Goal: Obtain resource: Obtain resource

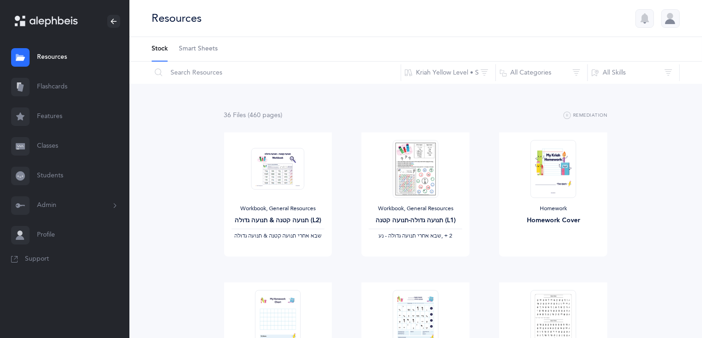
click at [78, 55] on link "Resources" at bounding box center [64, 58] width 129 height 30
click at [39, 208] on button "Admin" at bounding box center [64, 206] width 129 height 30
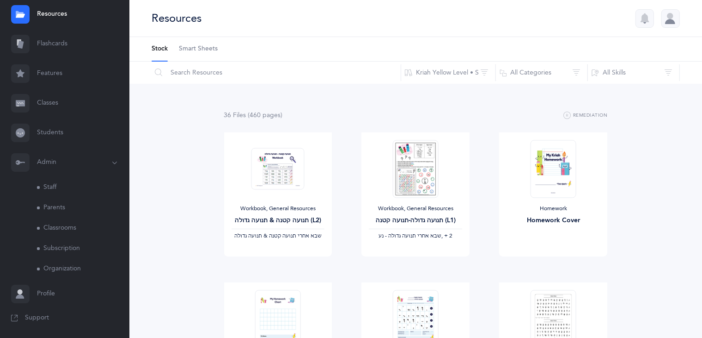
click at [47, 191] on link "Staff" at bounding box center [83, 187] width 92 height 20
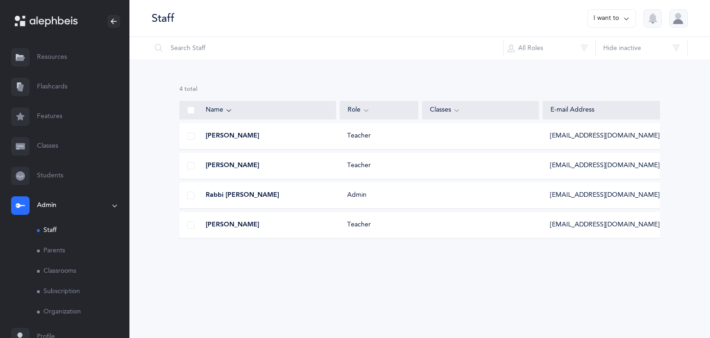
click at [63, 175] on link "Students" at bounding box center [64, 176] width 129 height 30
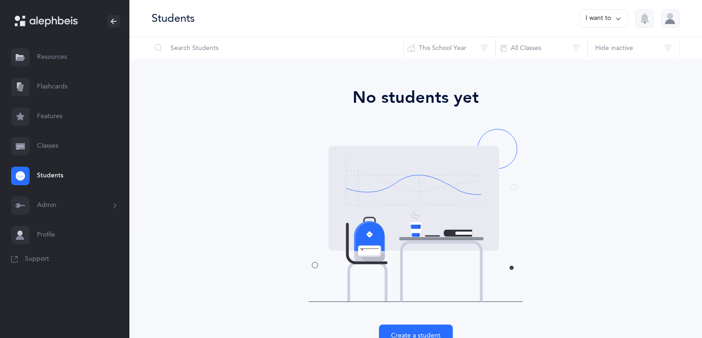
click at [56, 150] on link "Classes" at bounding box center [64, 146] width 129 height 30
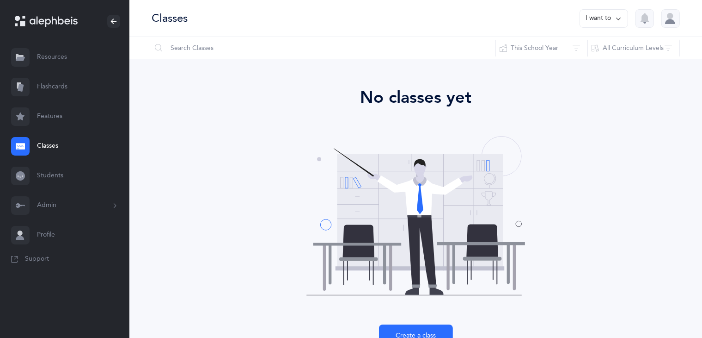
click at [56, 89] on link "Flashcards" at bounding box center [64, 87] width 129 height 30
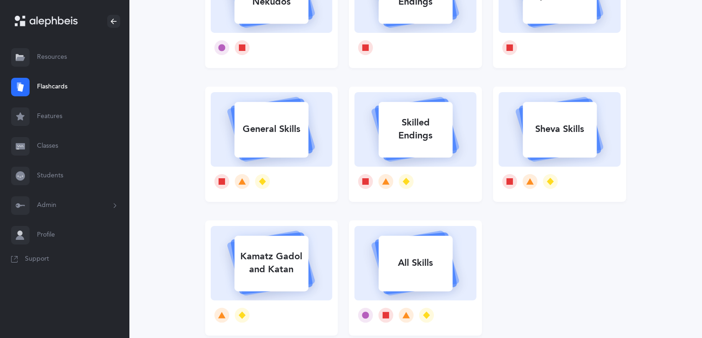
scroll to position [141, 0]
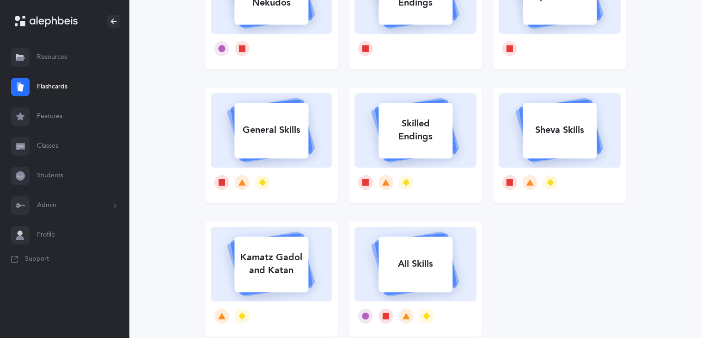
click at [283, 138] on div "General Skills" at bounding box center [271, 130] width 74 height 24
select select "single"
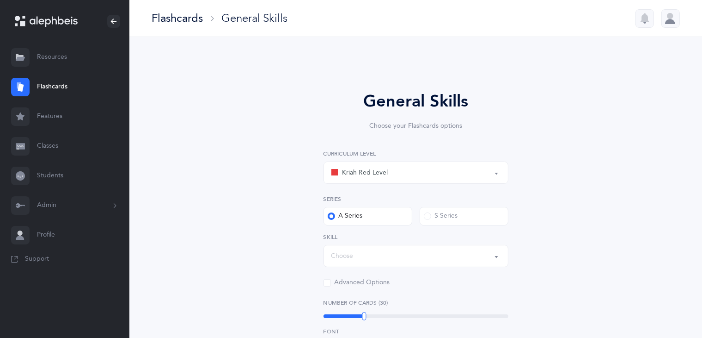
select select "Silent Letters"
select select
click at [400, 171] on div "Kriah Red Level" at bounding box center [416, 173] width 169 height 16
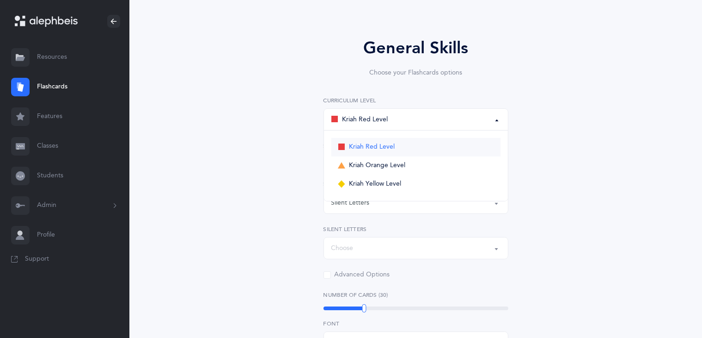
scroll to position [61, 0]
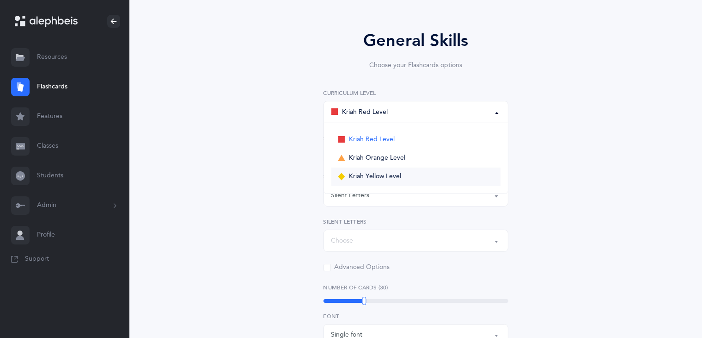
click at [398, 169] on link "Kriah Yellow Level" at bounding box center [416, 176] width 169 height 18
select select "5"
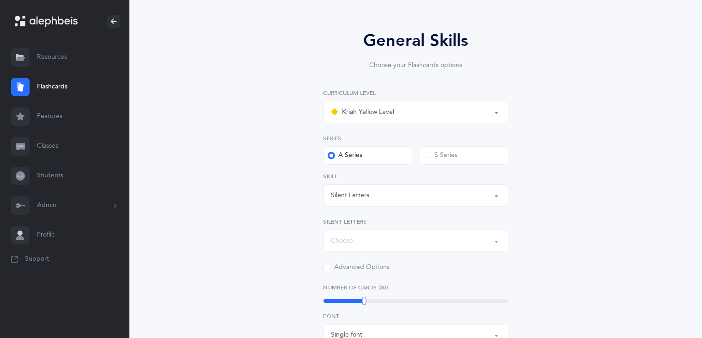
click at [440, 161] on label "S Series" at bounding box center [464, 155] width 89 height 18
click at [0, 0] on input "S Series" at bounding box center [0, 0] width 0 height 0
click at [452, 196] on div "Silent Letters" at bounding box center [416, 195] width 169 height 16
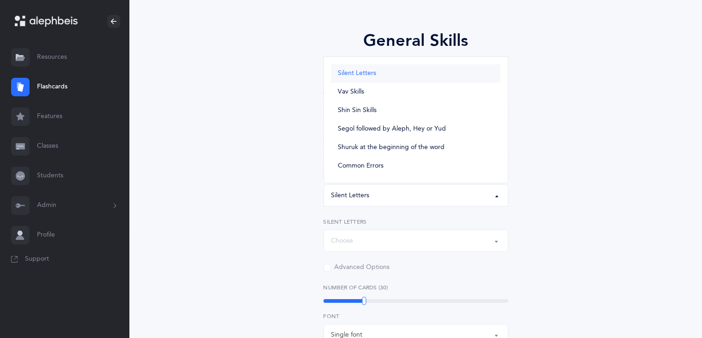
click at [379, 74] on link "Silent Letters" at bounding box center [416, 73] width 169 height 18
select select "Silent Letters"
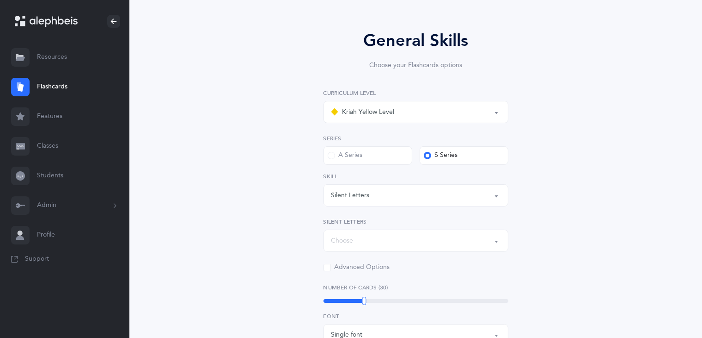
click at [604, 209] on div "General Skills Choose your Flashcards options Kriah Red Level Kriah Orange Leve…" at bounding box center [416, 303] width 422 height 602
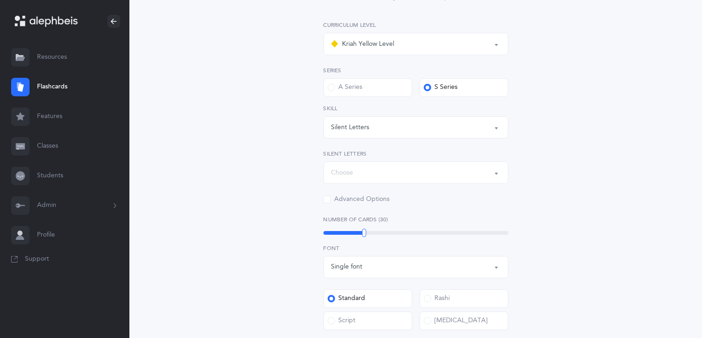
scroll to position [134, 0]
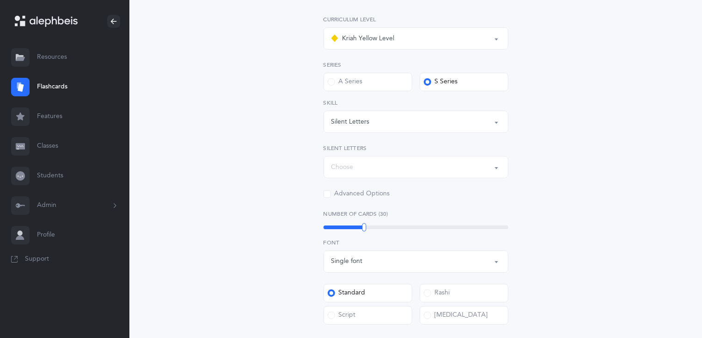
click at [489, 123] on div "Silent Letters" at bounding box center [416, 122] width 169 height 16
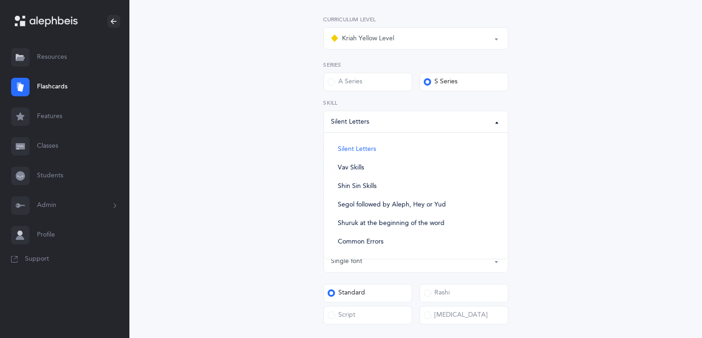
click at [489, 123] on div "Silent Letters" at bounding box center [416, 122] width 169 height 16
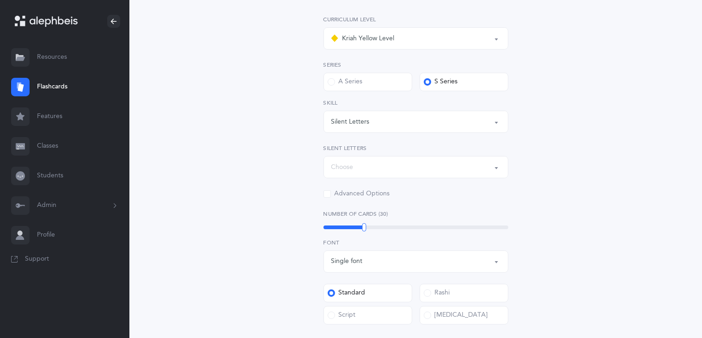
click at [475, 160] on div "Choose" at bounding box center [416, 167] width 169 height 16
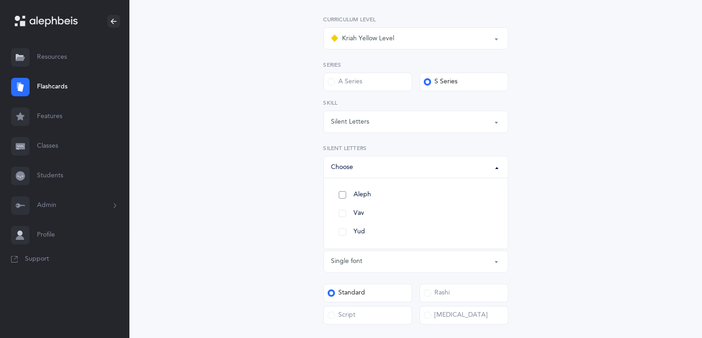
click at [344, 193] on link "Aleph" at bounding box center [416, 194] width 169 height 18
select select "82"
click at [344, 214] on link "Vav" at bounding box center [416, 213] width 169 height 18
click at [341, 230] on link "Yud" at bounding box center [416, 231] width 169 height 18
click at [553, 187] on div "General Skills Choose your Flashcards options Kriah Red Level Kriah Orange Leve…" at bounding box center [416, 230] width 422 height 602
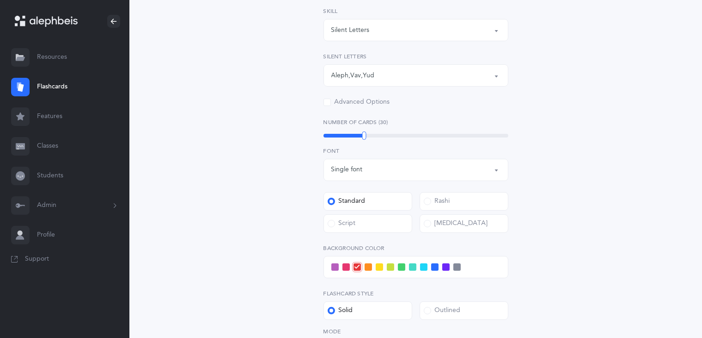
scroll to position [227, 0]
click at [436, 169] on div "Single font" at bounding box center [416, 169] width 169 height 16
click at [581, 122] on div "General Skills Choose your Flashcards options Kriah Red Level Kriah Orange Leve…" at bounding box center [416, 137] width 422 height 602
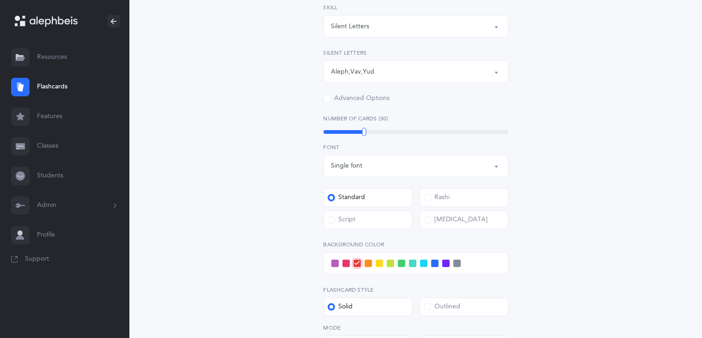
scroll to position [230, 0]
click at [448, 222] on div "[MEDICAL_DATA]" at bounding box center [456, 219] width 64 height 9
click at [0, 0] on input "[MEDICAL_DATA]" at bounding box center [0, 0] width 0 height 0
click at [370, 201] on label "Standard" at bounding box center [368, 197] width 89 height 18
click at [0, 0] on input "Standard" at bounding box center [0, 0] width 0 height 0
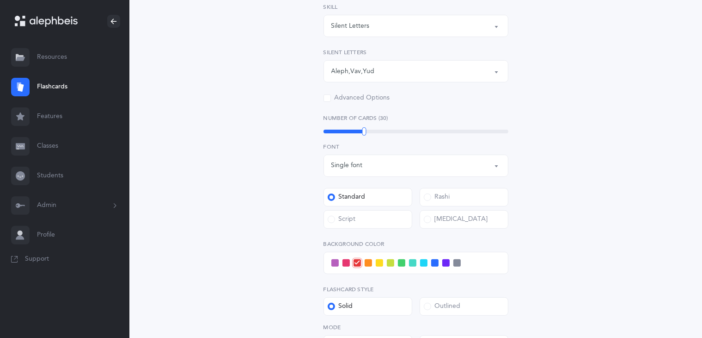
click at [387, 219] on label "Script" at bounding box center [368, 219] width 89 height 18
click at [0, 0] on input "Script" at bounding box center [0, 0] width 0 height 0
click at [388, 197] on label "Standard" at bounding box center [368, 197] width 89 height 18
click at [0, 0] on input "Standard" at bounding box center [0, 0] width 0 height 0
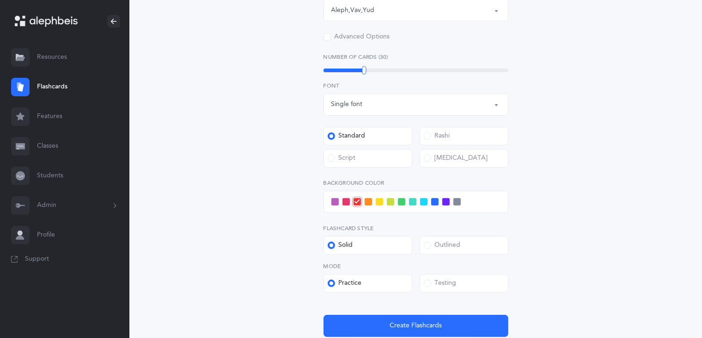
scroll to position [291, 0]
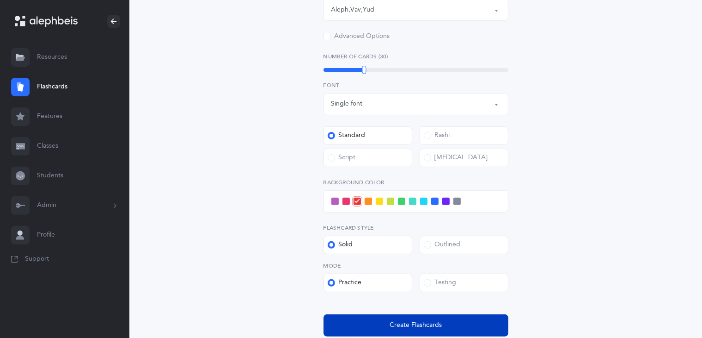
click at [434, 325] on span "Create Flashcards" at bounding box center [416, 325] width 52 height 10
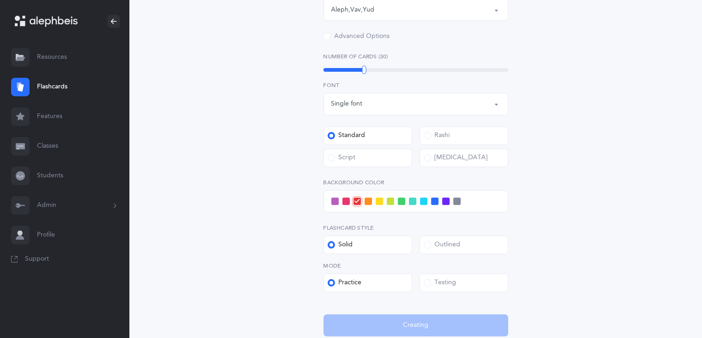
scroll to position [0, 0]
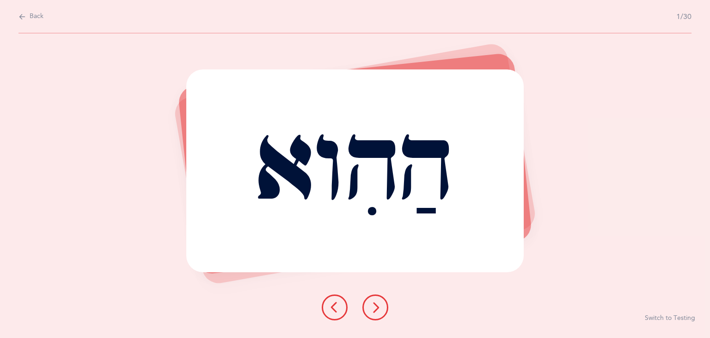
click at [365, 303] on button at bounding box center [376, 307] width 26 height 26
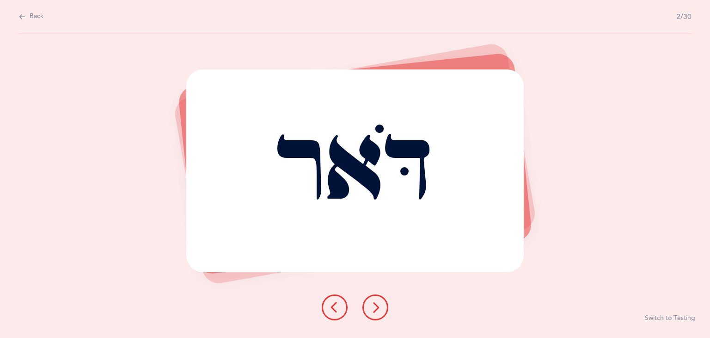
click at [339, 303] on icon at bounding box center [334, 307] width 11 height 11
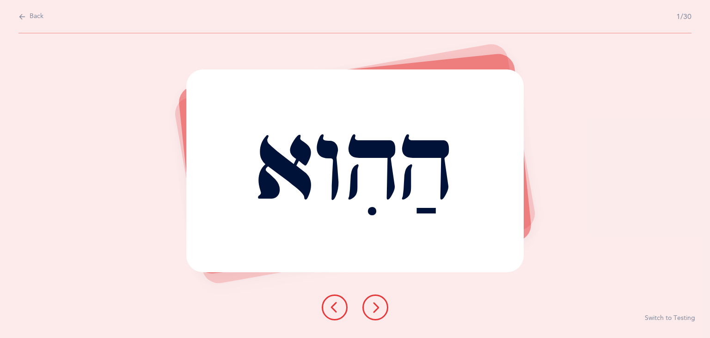
click at [375, 305] on icon at bounding box center [375, 307] width 11 height 11
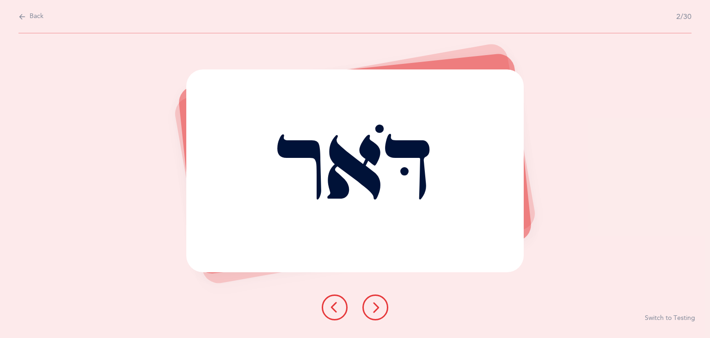
click at [375, 305] on icon at bounding box center [375, 307] width 11 height 11
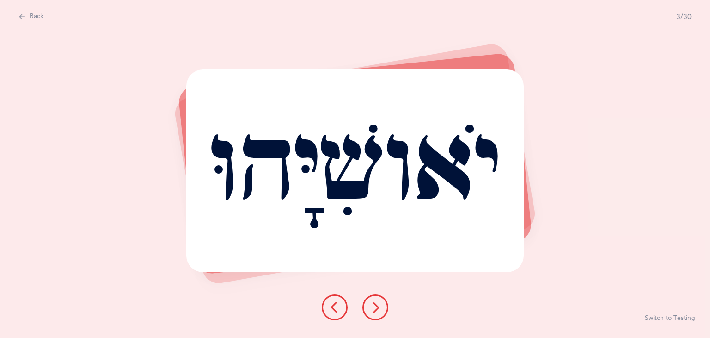
click at [377, 314] on button at bounding box center [376, 307] width 26 height 26
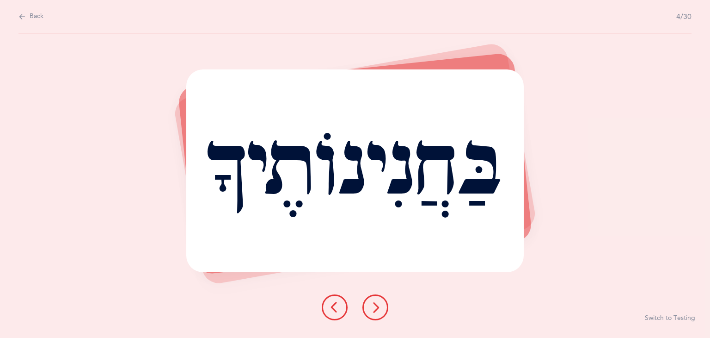
drag, startPoint x: 377, startPoint y: 314, endPoint x: 361, endPoint y: 309, distance: 16.8
click at [361, 309] on div at bounding box center [354, 307] width 81 height 26
click at [370, 311] on icon at bounding box center [375, 307] width 11 height 11
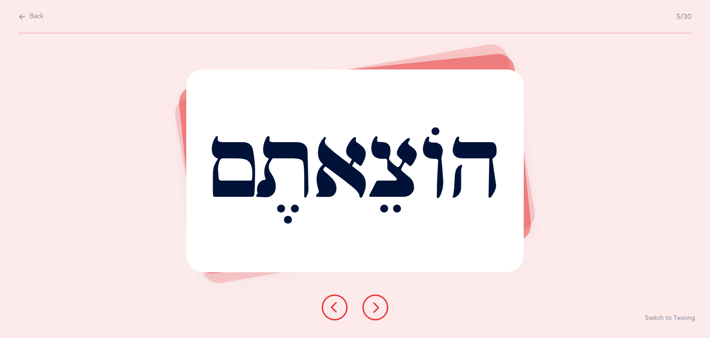
click at [30, 16] on span "Back" at bounding box center [37, 16] width 14 height 9
select select "5"
select select "Silent Letters"
select select "single"
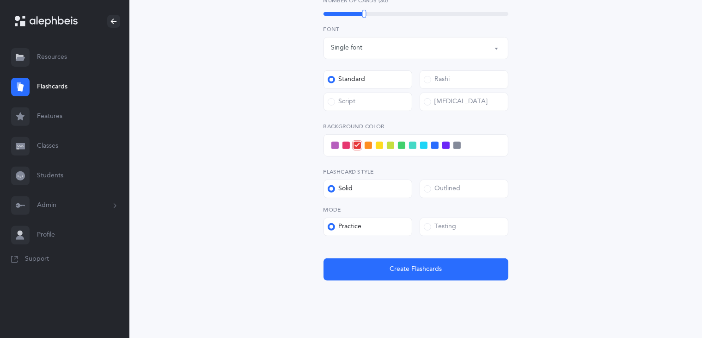
scroll to position [263, 0]
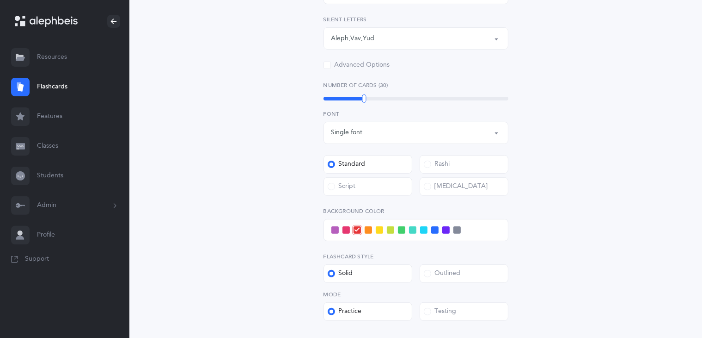
click at [450, 185] on div "[MEDICAL_DATA]" at bounding box center [456, 186] width 64 height 9
click at [0, 0] on input "[MEDICAL_DATA]" at bounding box center [0, 0] width 0 height 0
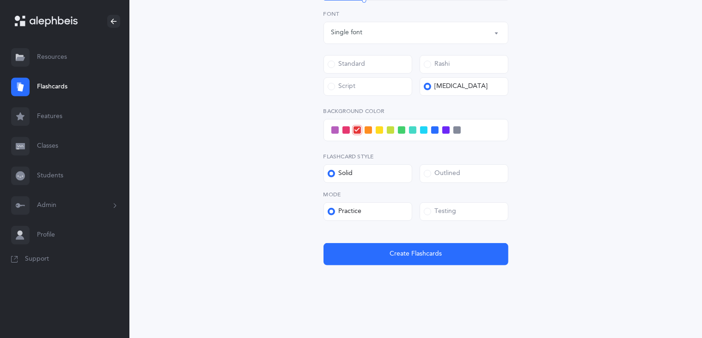
scroll to position [364, 0]
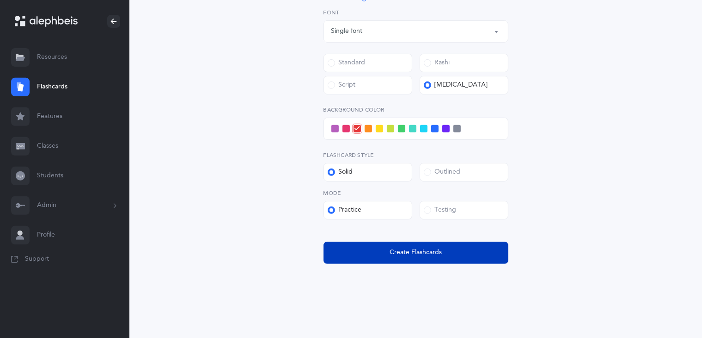
click at [480, 245] on button "Create Flashcards" at bounding box center [416, 252] width 185 height 22
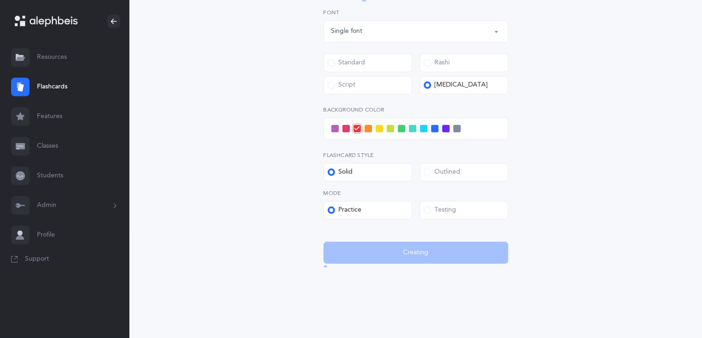
scroll to position [0, 0]
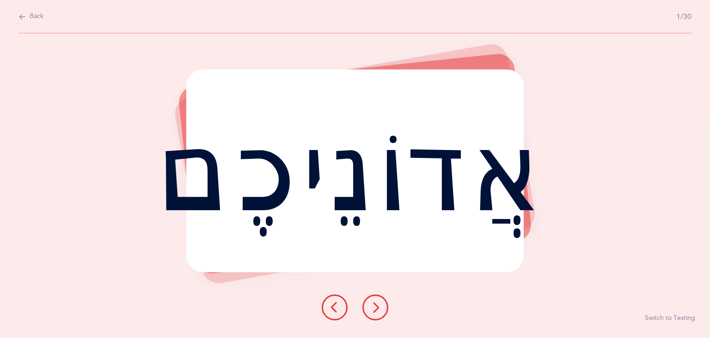
click at [384, 297] on button at bounding box center [376, 307] width 26 height 26
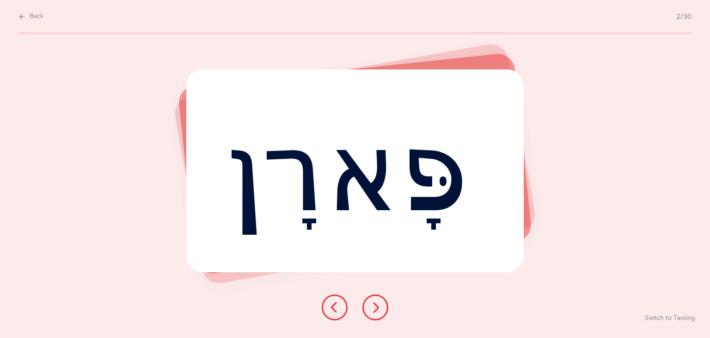
click at [381, 311] on icon at bounding box center [375, 307] width 11 height 11
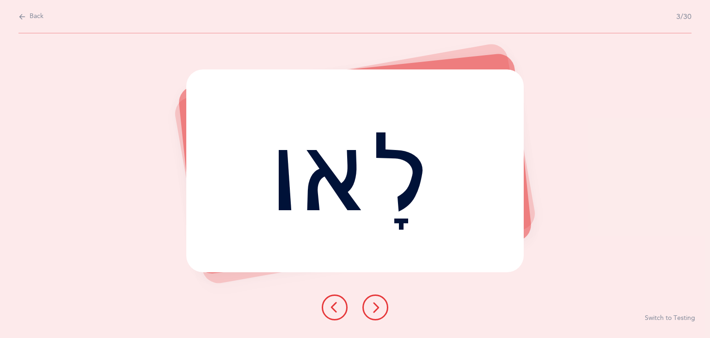
click at [381, 311] on icon at bounding box center [375, 307] width 11 height 11
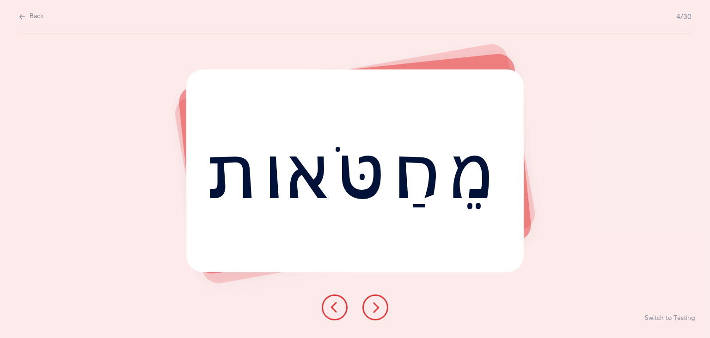
click at [33, 14] on span "Back" at bounding box center [37, 16] width 14 height 9
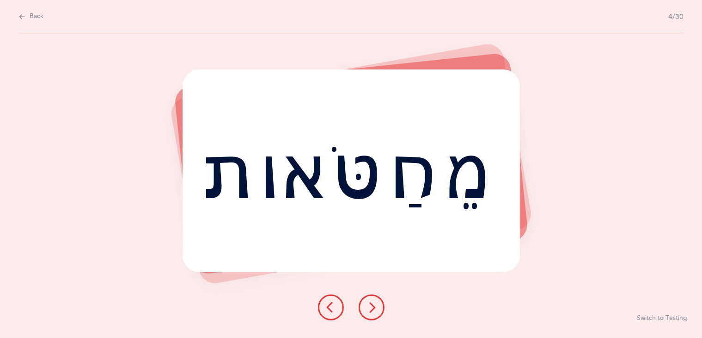
select select "5"
select select "Silent Letters"
select select "single"
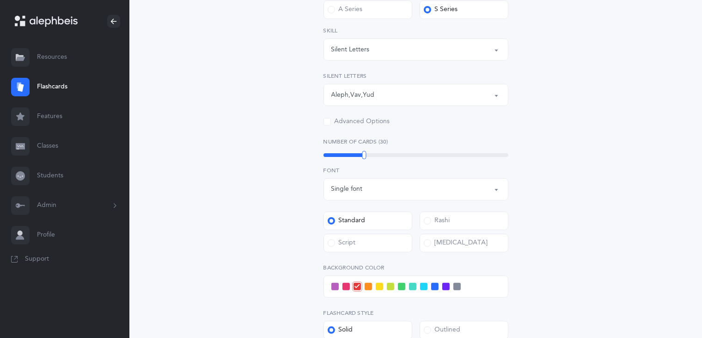
scroll to position [233, 0]
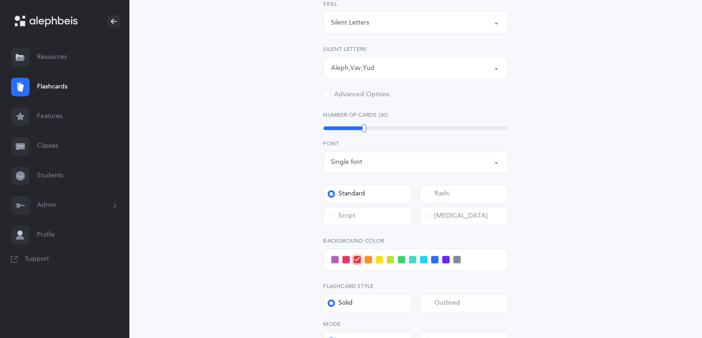
click at [359, 218] on label "Script" at bounding box center [368, 216] width 89 height 18
click at [0, 0] on input "Script" at bounding box center [0, 0] width 0 height 0
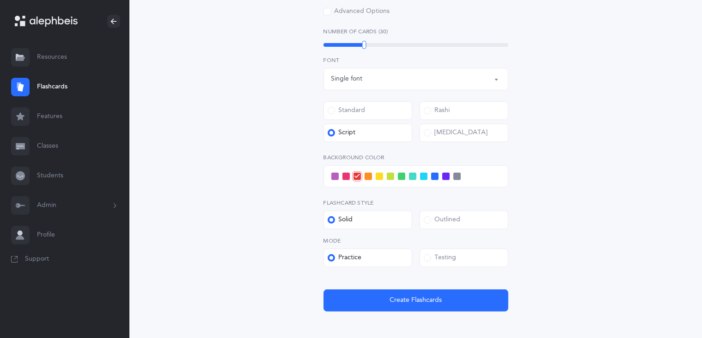
scroll to position [364, 0]
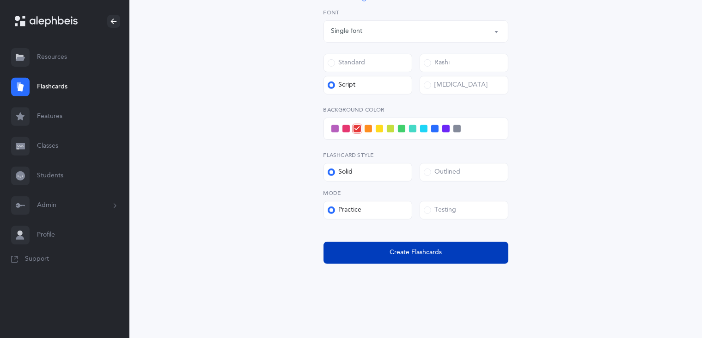
click at [427, 252] on span "Create Flashcards" at bounding box center [416, 252] width 52 height 10
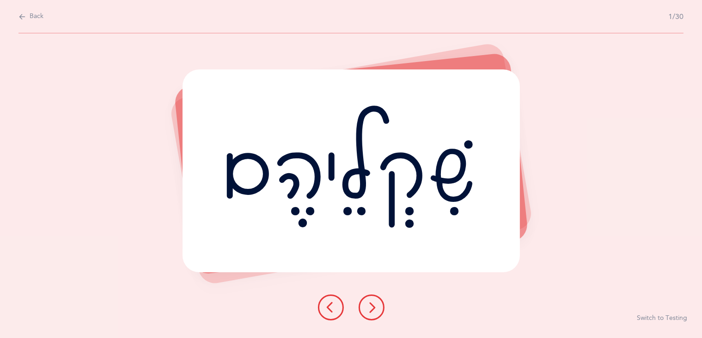
scroll to position [0, 0]
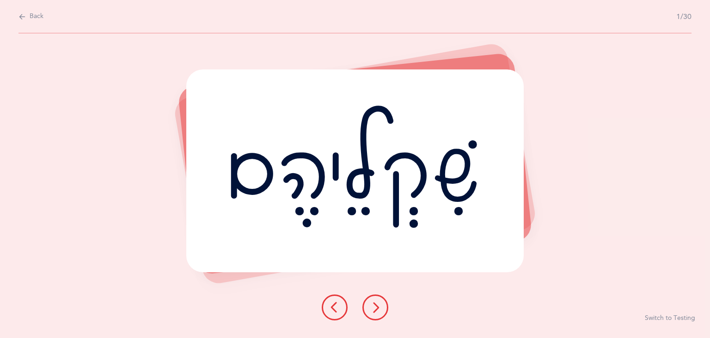
click at [33, 19] on span "Back" at bounding box center [37, 16] width 14 height 9
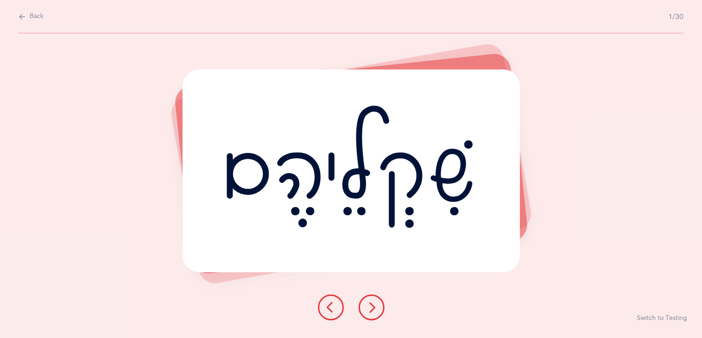
select select "5"
select select "Silent Letters"
select select "single"
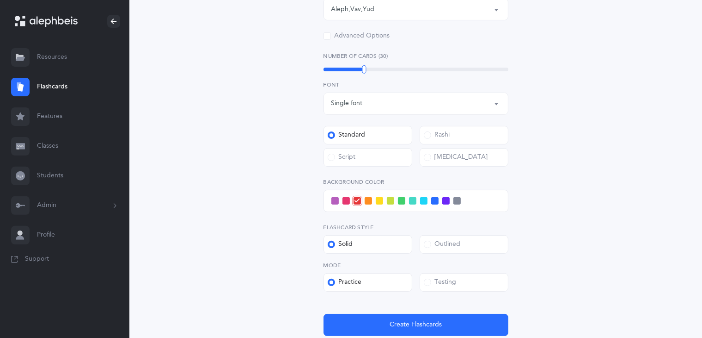
scroll to position [293, 0]
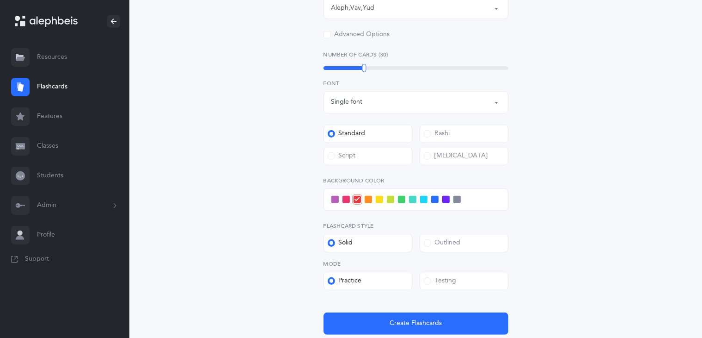
click at [88, 85] on link "Flashcards" at bounding box center [64, 87] width 129 height 30
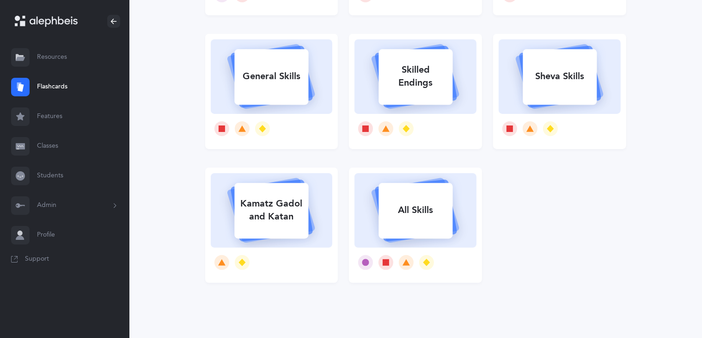
click at [303, 89] on rect at bounding box center [272, 76] width 74 height 55
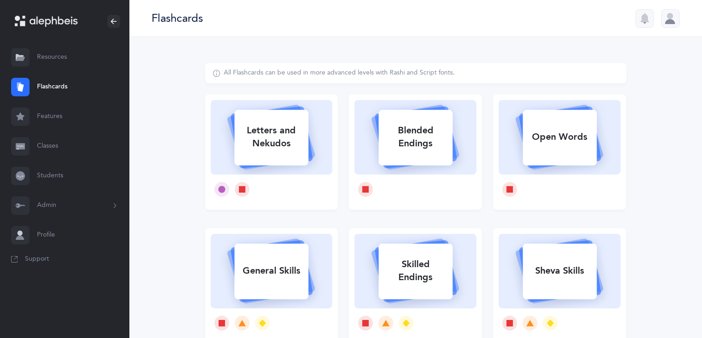
select select "5"
select select "Silent Letters"
select select "single"
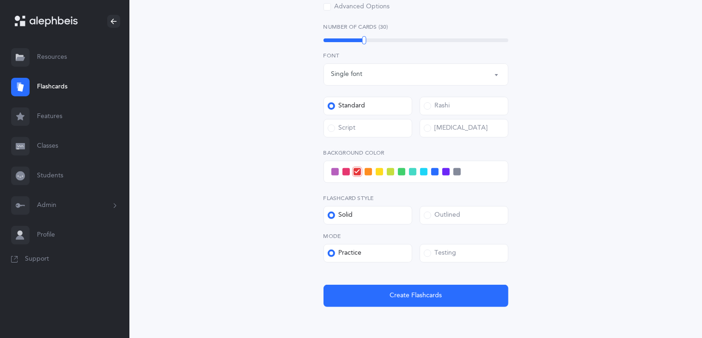
scroll to position [364, 0]
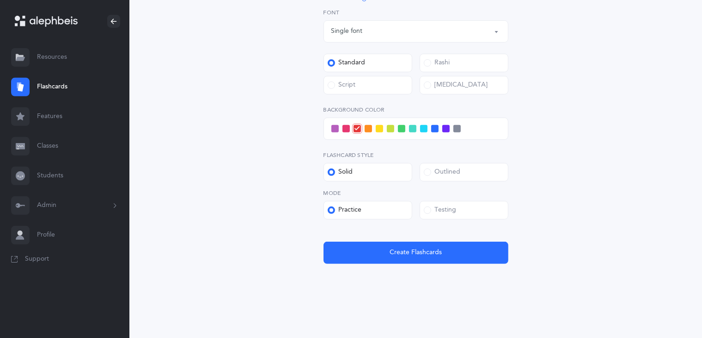
click at [66, 49] on link "Resources" at bounding box center [64, 58] width 129 height 30
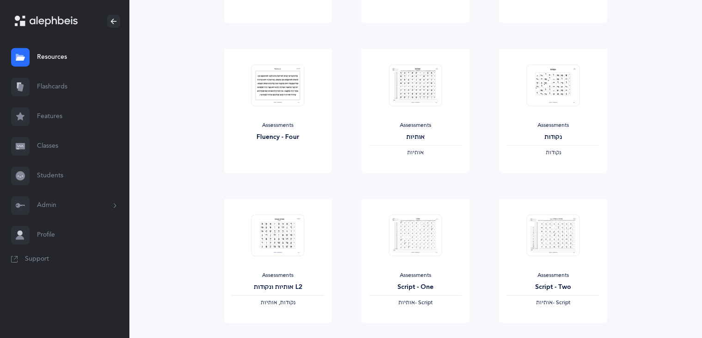
scroll to position [1064, 0]
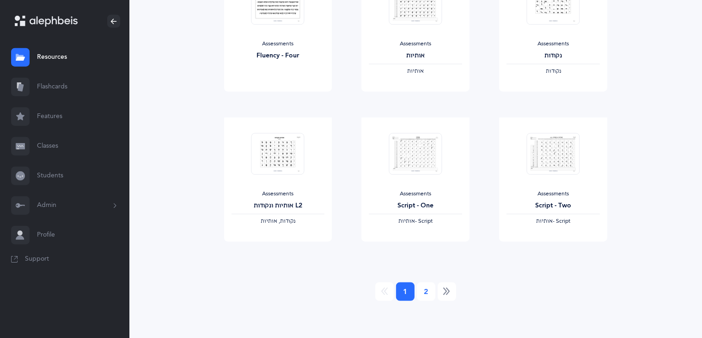
click at [428, 285] on link "2" at bounding box center [426, 291] width 18 height 18
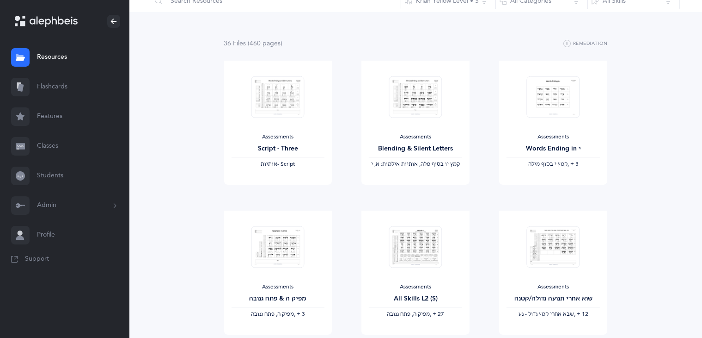
scroll to position [0, 0]
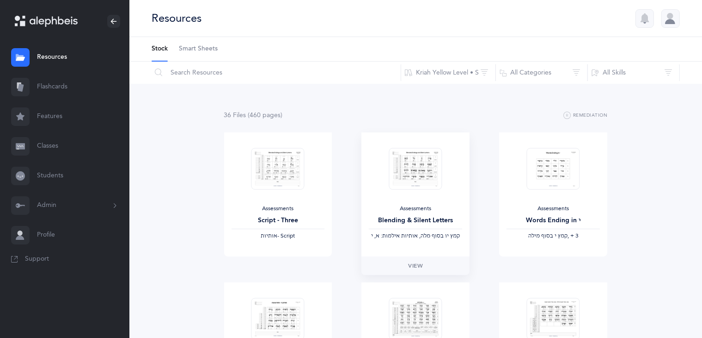
click at [423, 170] on img at bounding box center [415, 169] width 53 height 42
click at [414, 265] on span "View" at bounding box center [415, 265] width 15 height 8
click at [77, 150] on link "Classes" at bounding box center [64, 146] width 129 height 30
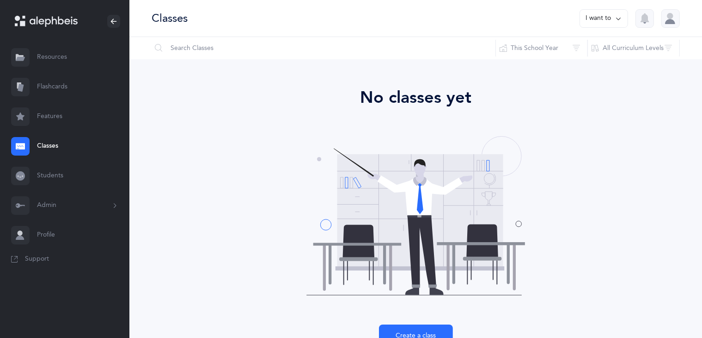
click at [74, 184] on link "Students" at bounding box center [64, 176] width 129 height 30
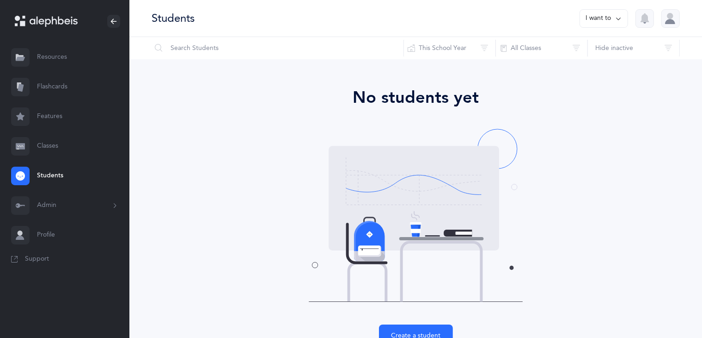
click at [95, 62] on link "Resources" at bounding box center [64, 58] width 129 height 30
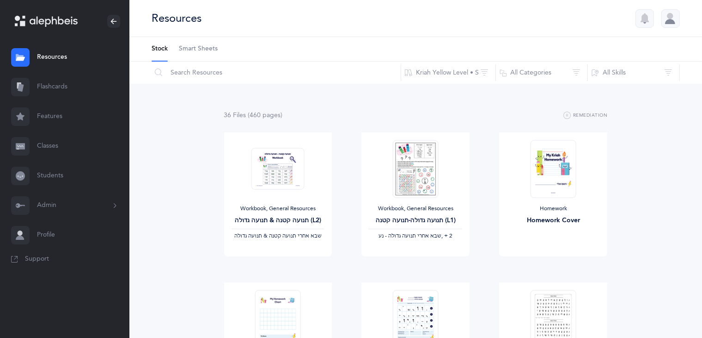
click at [191, 46] on span "Smart Sheets" at bounding box center [198, 48] width 39 height 9
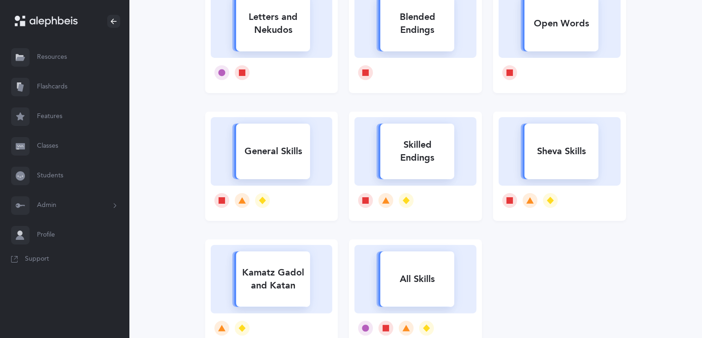
scroll to position [165, 0]
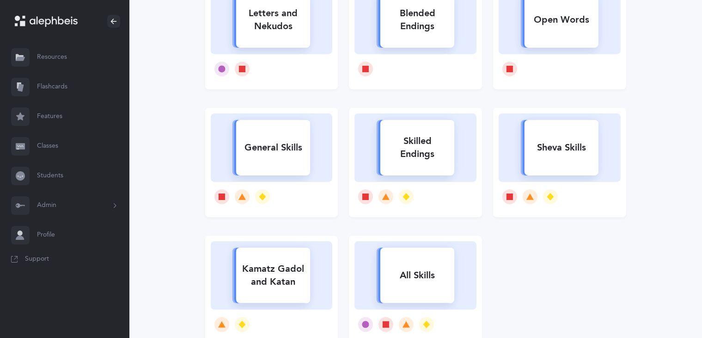
click at [298, 157] on div "General Skills" at bounding box center [273, 147] width 74 height 24
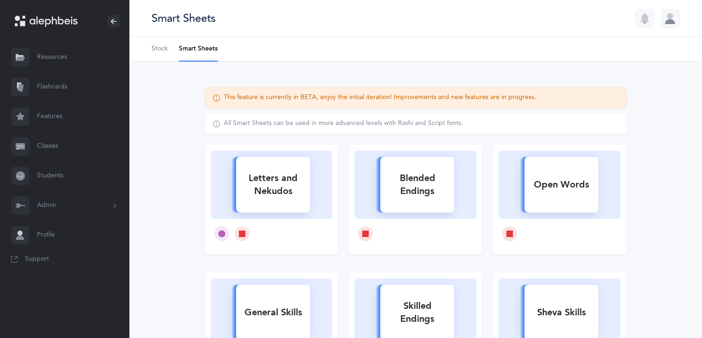
select select
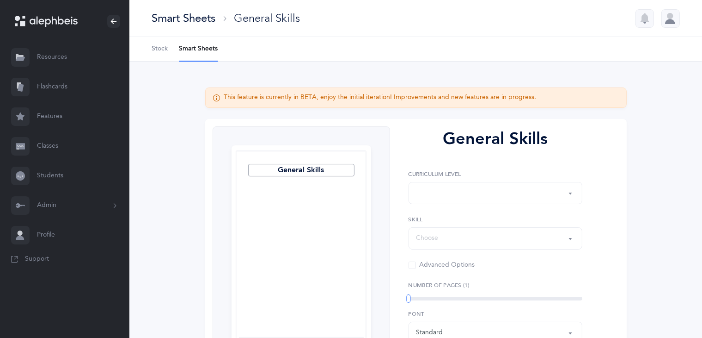
select select "Silent Letters"
select select
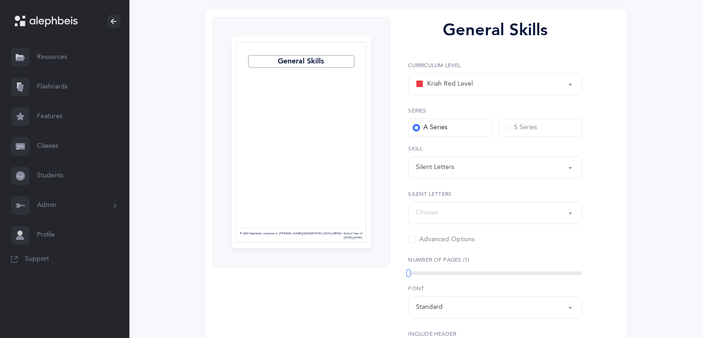
scroll to position [109, 0]
click at [517, 128] on div "S Series" at bounding box center [521, 127] width 34 height 9
click at [0, 0] on input "S Series" at bounding box center [0, 0] width 0 height 0
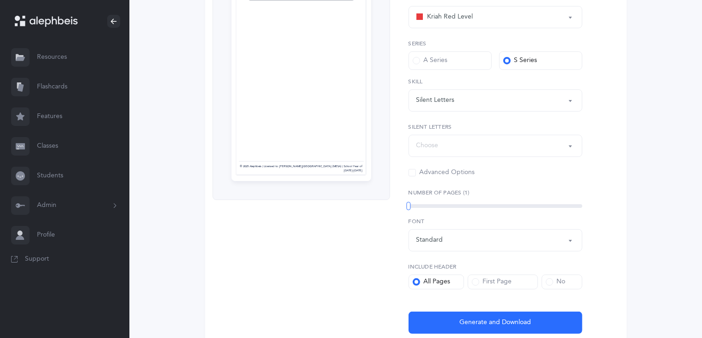
scroll to position [182, 0]
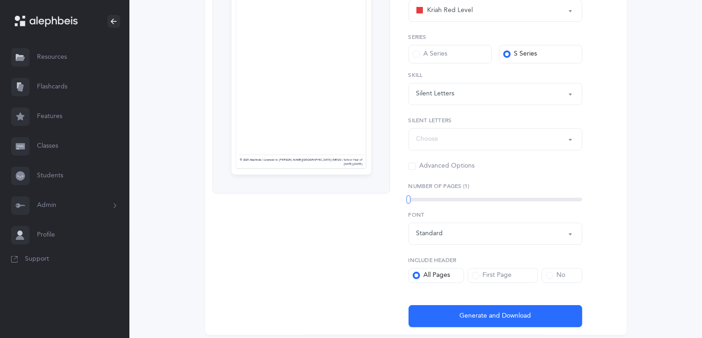
drag, startPoint x: 525, startPoint y: 17, endPoint x: 507, endPoint y: 13, distance: 19.0
click at [507, 13] on div "Kriah Red Level" at bounding box center [496, 11] width 158 height 16
click at [481, 68] on link "Kriah Yellow Level" at bounding box center [496, 75] width 158 height 18
select select "5"
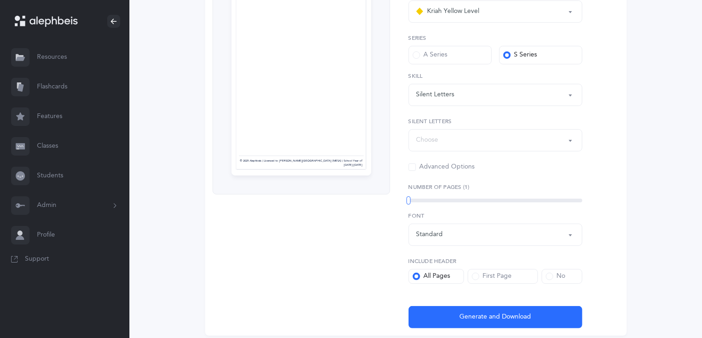
click at [511, 142] on div "Choose" at bounding box center [496, 140] width 158 height 16
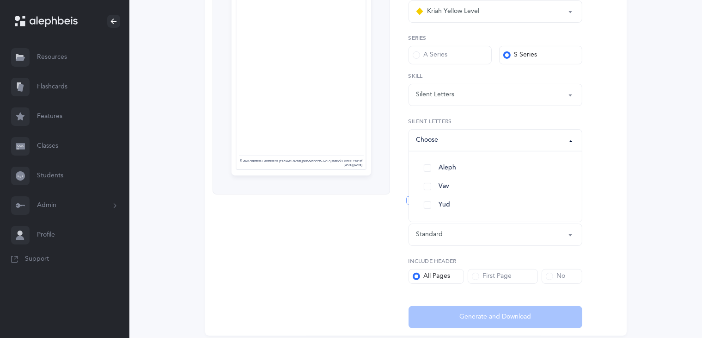
click at [487, 153] on ul "Aleph Vav Yud" at bounding box center [495, 186] width 173 height 70
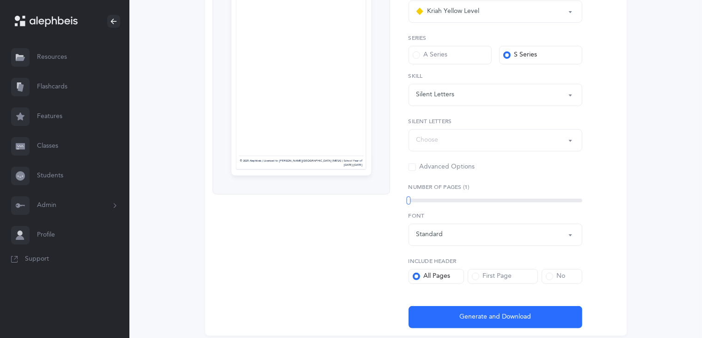
click at [476, 148] on button "Choose" at bounding box center [496, 140] width 174 height 22
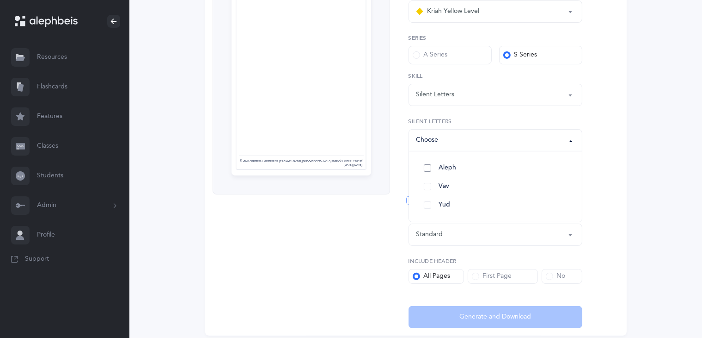
click at [452, 165] on span "Aleph" at bounding box center [448, 168] width 18 height 8
select select "82"
click at [443, 181] on link "Vav" at bounding box center [496, 186] width 158 height 18
click at [442, 197] on link "Yud" at bounding box center [496, 205] width 158 height 18
click at [612, 280] on div "General Skills Page 1 © 2025 Alephbeis | Licensed to [PERSON_NAME] Academy (MES…" at bounding box center [416, 137] width 422 height 398
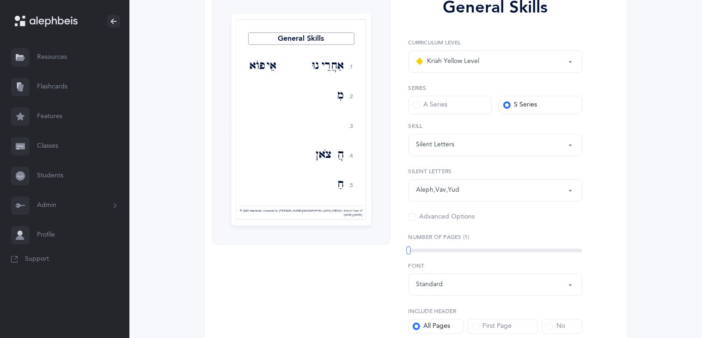
scroll to position [216, 0]
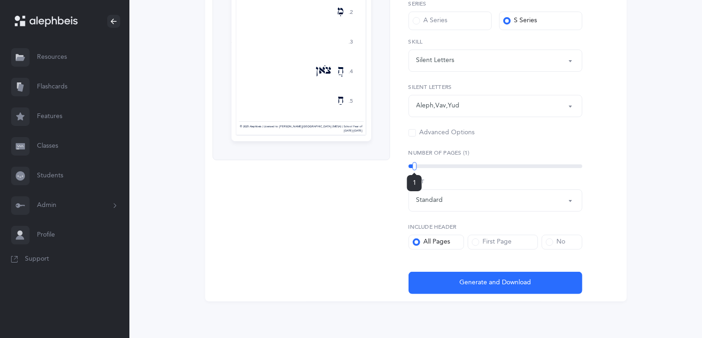
drag, startPoint x: 409, startPoint y: 164, endPoint x: 415, endPoint y: 164, distance: 6.0
click at [415, 164] on div at bounding box center [415, 166] width 4 height 8
click at [415, 164] on div "1" at bounding box center [496, 166] width 174 height 4
click at [424, 166] on div "1" at bounding box center [496, 166] width 174 height 4
click at [443, 170] on div "General Skills Kriah Red Level Kriah Orange Level Kriah Yellow Level Kriah Yell…" at bounding box center [491, 102] width 203 height 383
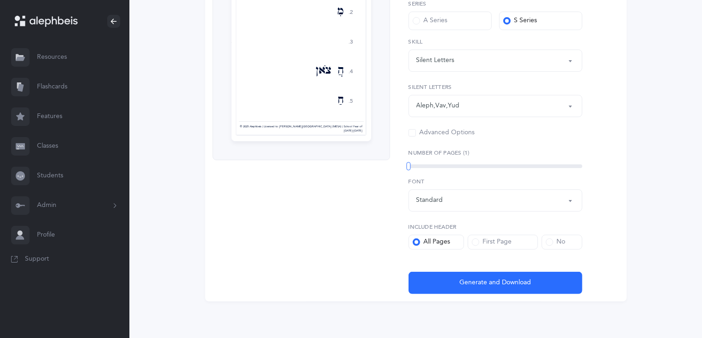
click at [452, 167] on div "1" at bounding box center [496, 166] width 174 height 4
click at [491, 169] on div "General Skills Kriah Red Level Kriah Orange Level Kriah Yellow Level Kriah Yell…" at bounding box center [491, 102] width 203 height 383
click at [504, 165] on div "1" at bounding box center [496, 166] width 174 height 4
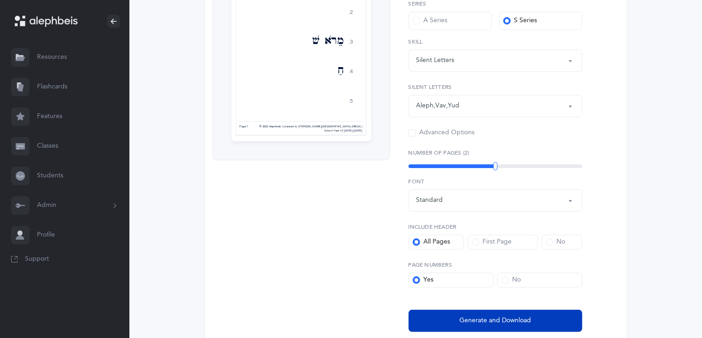
click at [536, 315] on button "Generate and Download" at bounding box center [496, 320] width 174 height 22
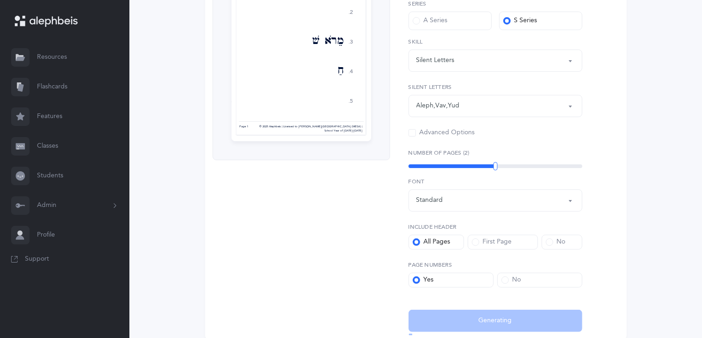
select select "5"
select select "Silent Letters"
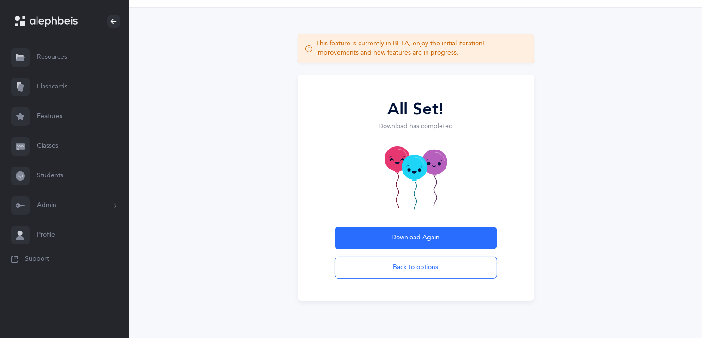
scroll to position [29, 0]
click at [498, 182] on div "All Set! Download has completed Download Again Back to options" at bounding box center [416, 187] width 237 height 226
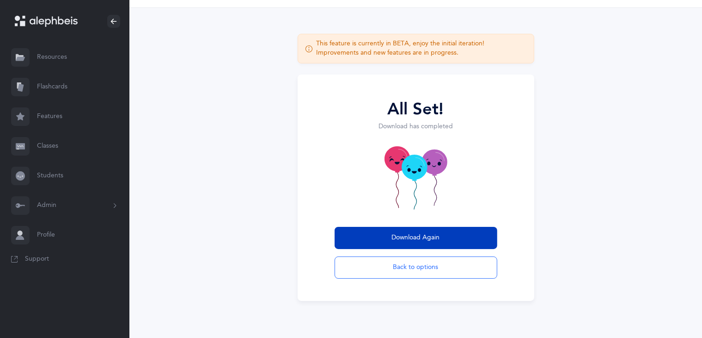
click at [429, 232] on button "Download Again" at bounding box center [416, 238] width 163 height 22
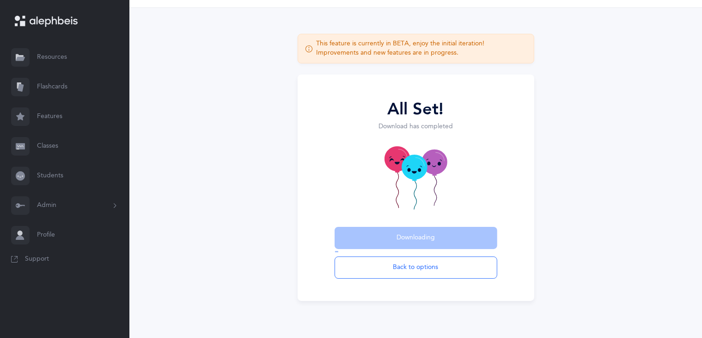
scroll to position [0, 0]
